Goal: Information Seeking & Learning: Learn about a topic

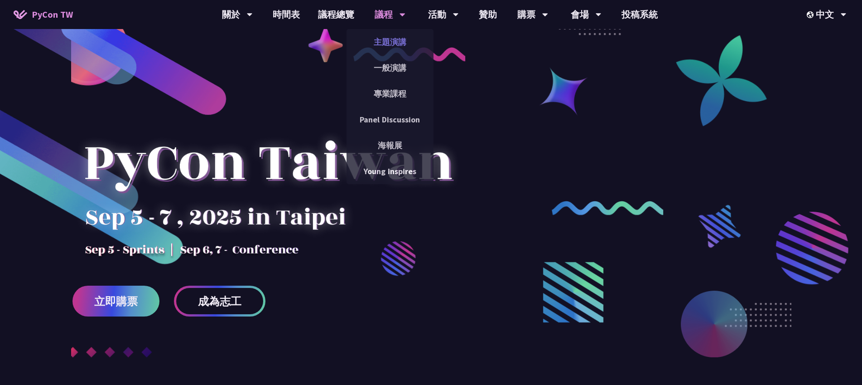
click at [389, 44] on link "主題演講" at bounding box center [390, 41] width 87 height 21
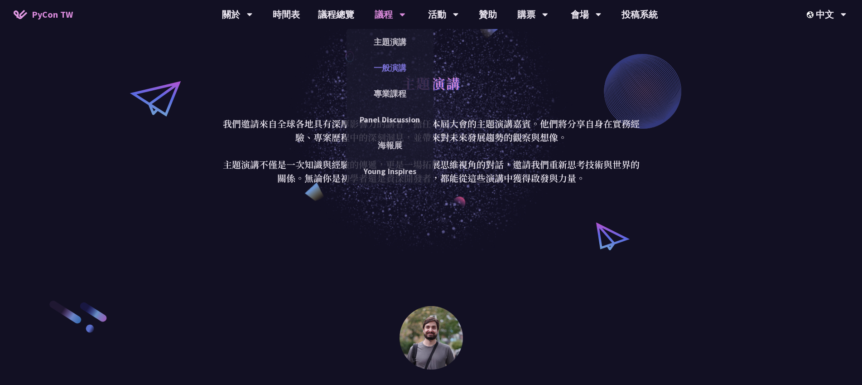
click at [389, 67] on link "一般演講" at bounding box center [390, 67] width 87 height 21
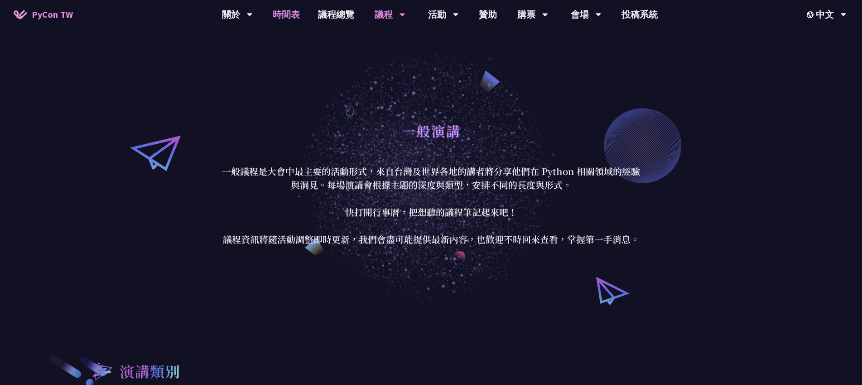
click at [280, 19] on link "時間表" at bounding box center [286, 14] width 45 height 29
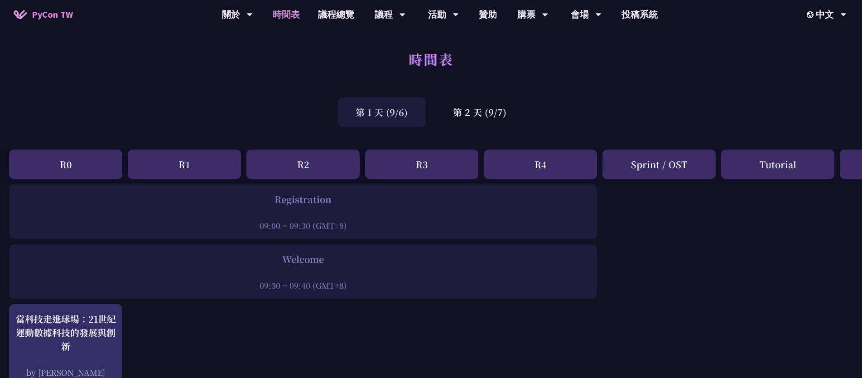
scroll to position [256, 0]
